Goal: Task Accomplishment & Management: Use online tool/utility

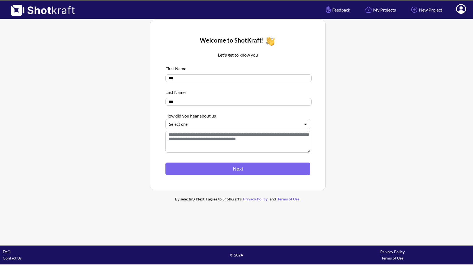
click at [226, 123] on div at bounding box center [234, 124] width 131 height 6
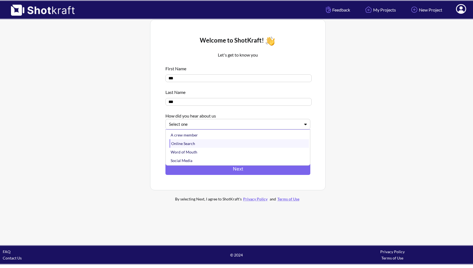
click at [220, 145] on div "Online Search" at bounding box center [238, 143] width 139 height 8
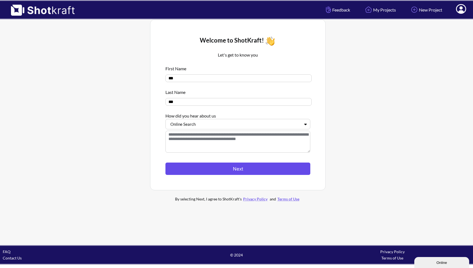
click at [235, 170] on button "Next" at bounding box center [237, 168] width 145 height 12
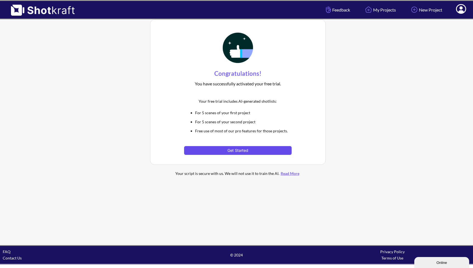
click at [272, 150] on button "Get Started" at bounding box center [237, 150] width 107 height 9
